Goal: Information Seeking & Learning: Find specific fact

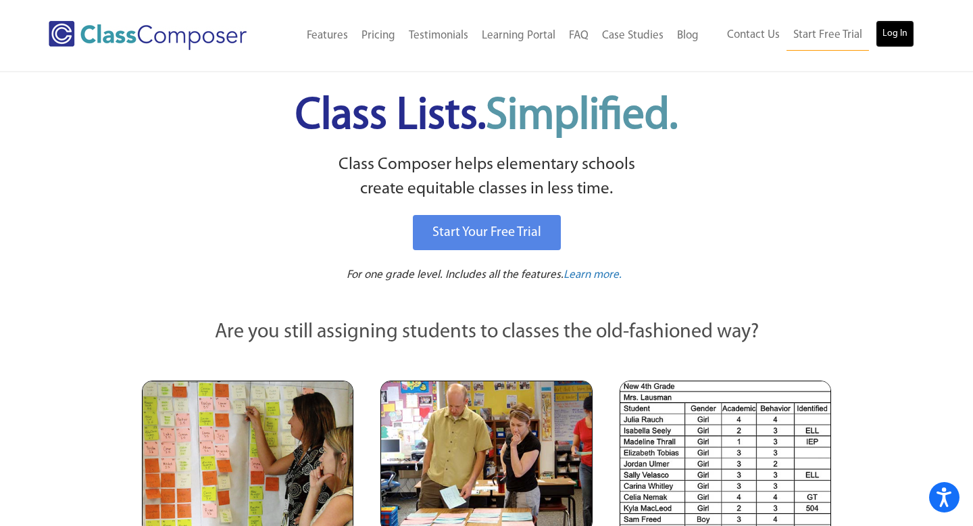
click at [906, 36] on link "Log In" at bounding box center [895, 33] width 39 height 27
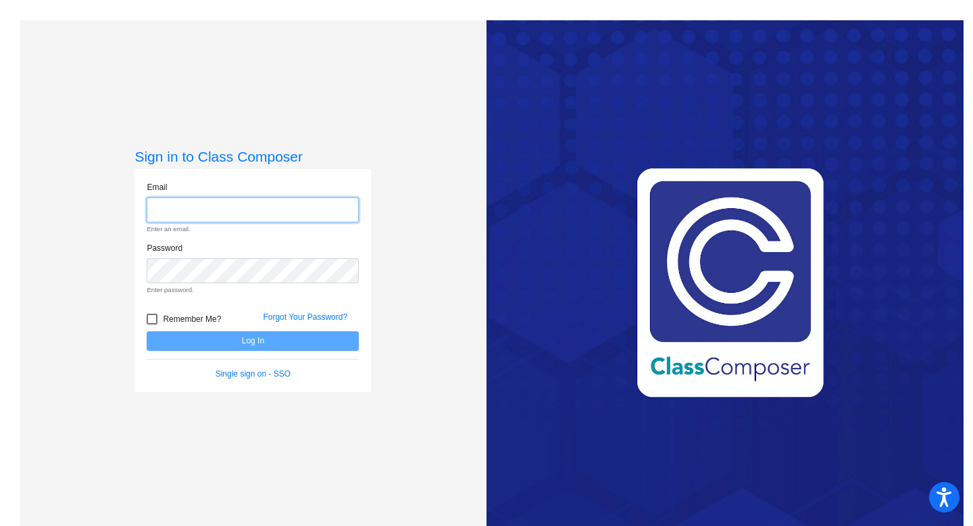
type input "[PERSON_NAME][EMAIL_ADDRESS][DOMAIN_NAME]"
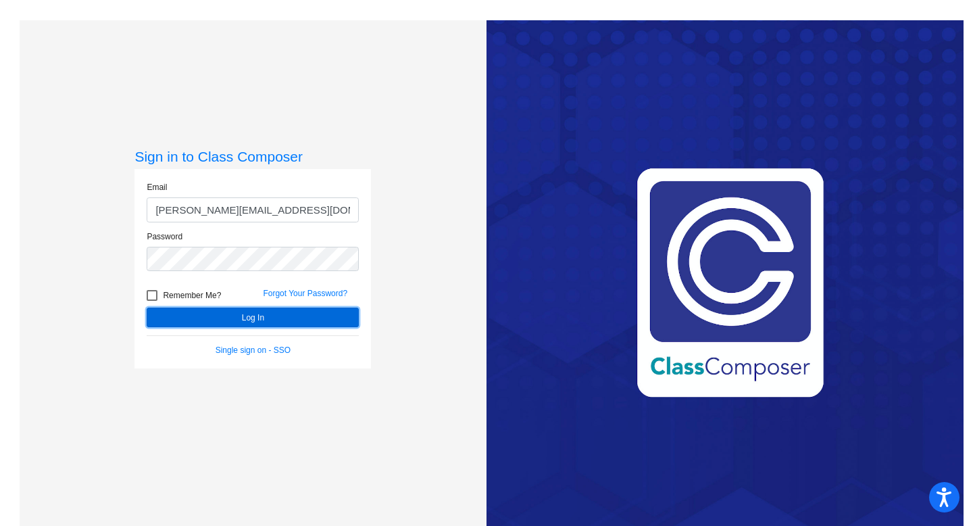
click at [245, 313] on button "Log In" at bounding box center [253, 317] width 212 height 20
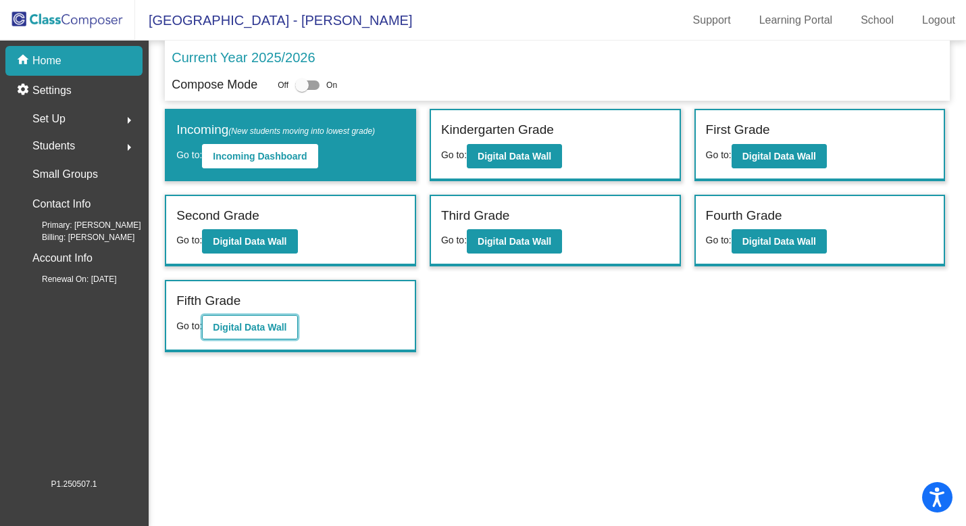
click at [248, 326] on b "Digital Data Wall" at bounding box center [250, 327] width 74 height 11
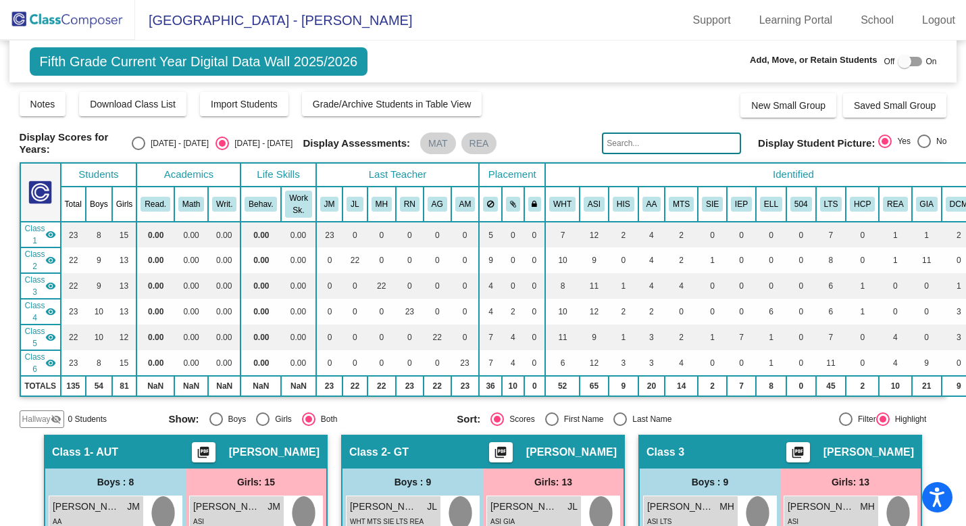
click at [629, 141] on input "text" at bounding box center [671, 143] width 139 height 22
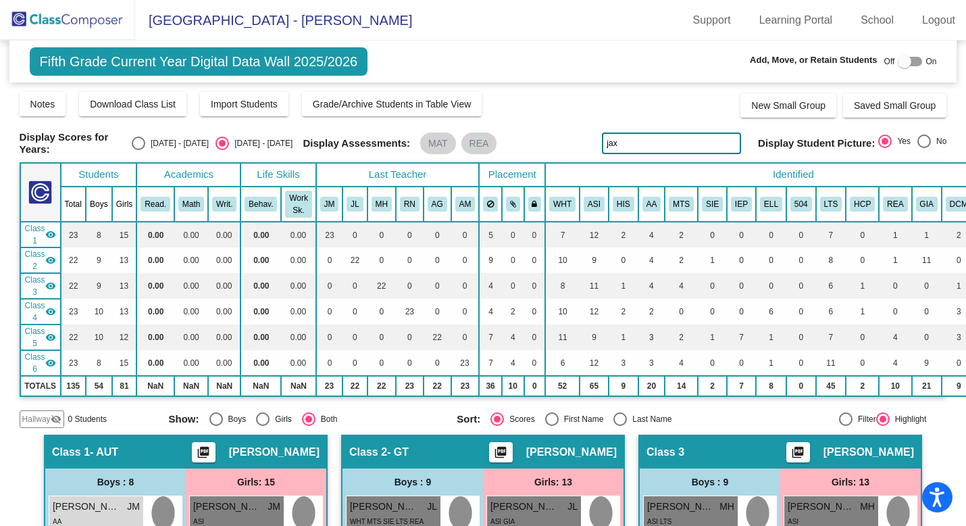
type input "jax"
drag, startPoint x: 659, startPoint y: 143, endPoint x: 595, endPoint y: 142, distance: 64.2
click at [595, 142] on div "Display Scores for Years: [DATE] - [DATE] [DATE] - [DATE] Display Assessments: …" at bounding box center [484, 143] width 928 height 24
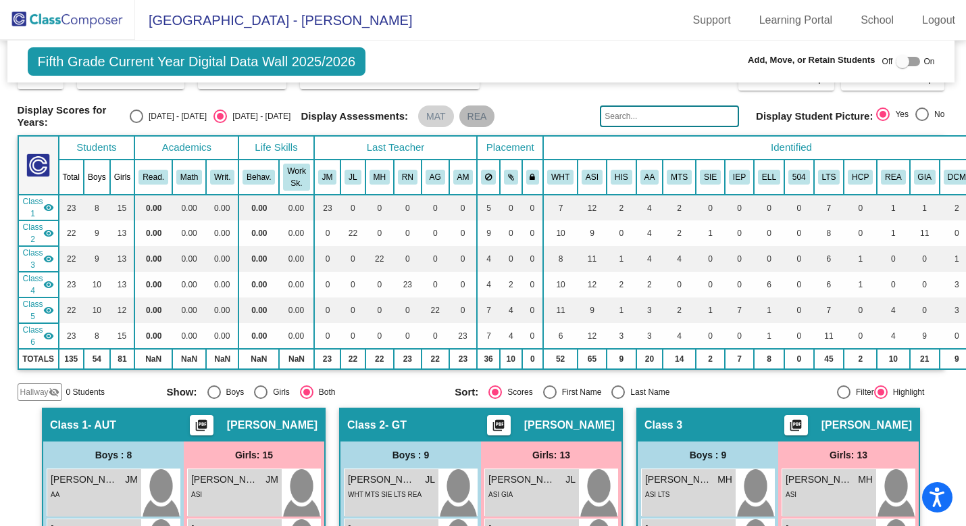
scroll to position [0, 2]
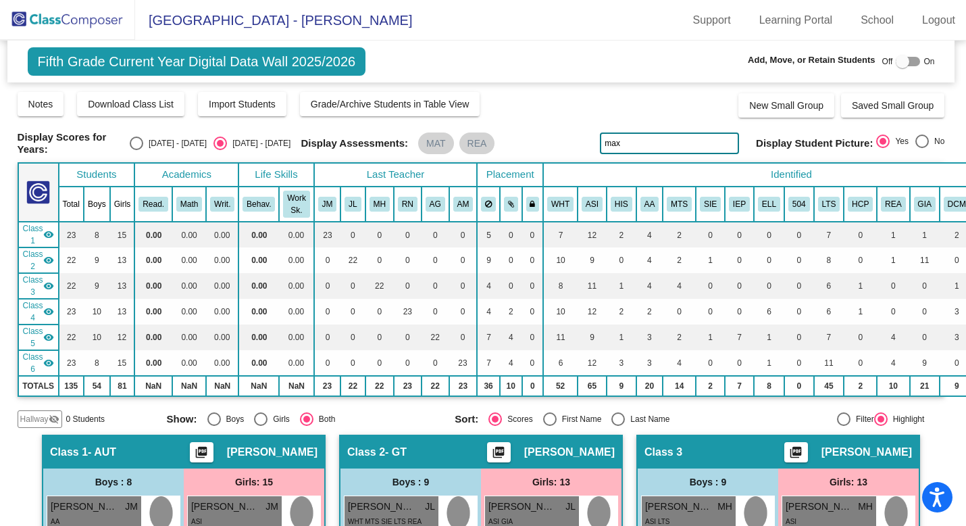
type input "max"
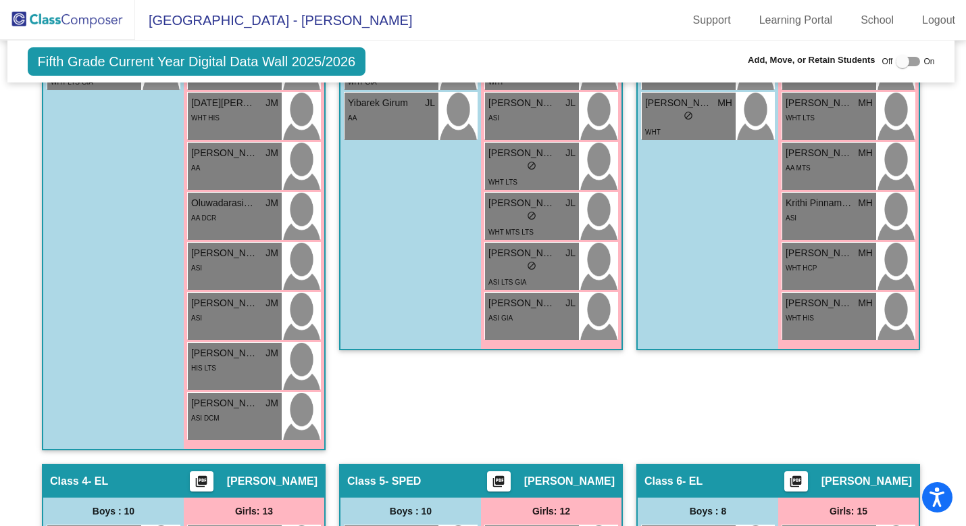
scroll to position [905, 2]
